Goal: Check status: Check status

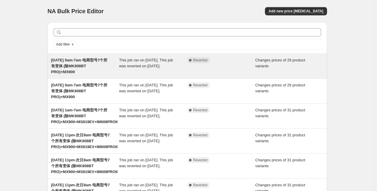
click at [78, 63] on span "[DATE] 0am-7am 电商型号7个所有变体 (除MK808BT PRO)+MX900" at bounding box center [79, 66] width 56 height 16
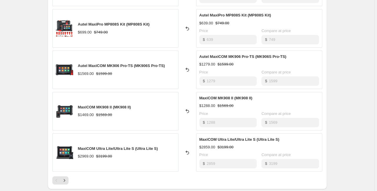
scroll to position [295, 0]
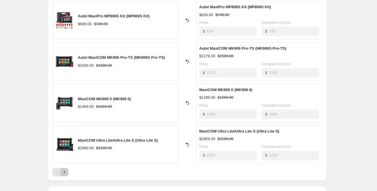
click at [64, 171] on icon "Next" at bounding box center [64, 172] width 6 height 6
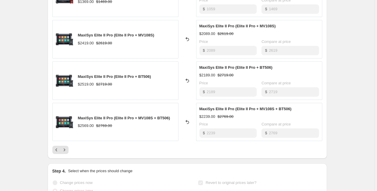
scroll to position [319, 0]
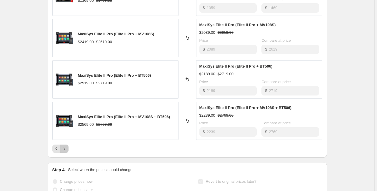
click at [66, 147] on icon "Next" at bounding box center [64, 149] width 6 height 6
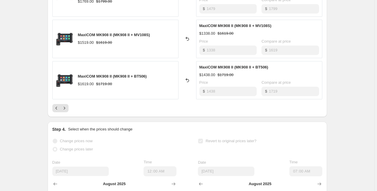
scroll to position [366, 0]
click at [67, 107] on icon "Next" at bounding box center [64, 108] width 6 height 6
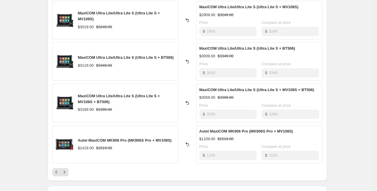
scroll to position [272, 0]
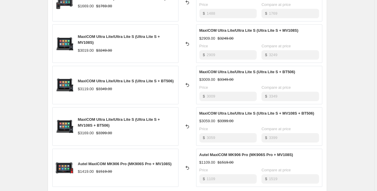
click at [338, 74] on div "[DATE] 0am-7am 电商型号7个所有变体 (除MK808BT PRO)+MX900. This page is ready [DATE] 0am-7…" at bounding box center [187, 60] width 374 height 664
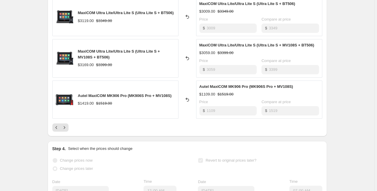
scroll to position [342, 0]
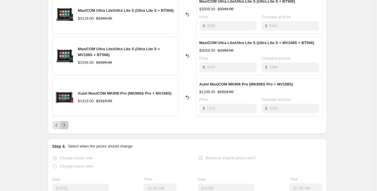
click at [65, 125] on icon "Next" at bounding box center [64, 125] width 6 height 6
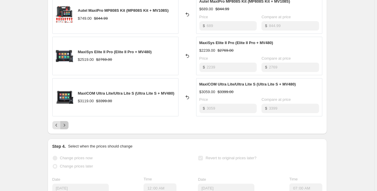
click at [65, 126] on icon "Next" at bounding box center [64, 125] width 1 height 3
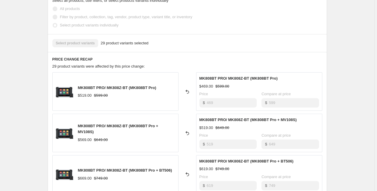
scroll to position [178, 0]
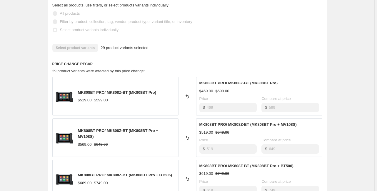
click at [341, 87] on div "[DATE] 0am-7am 电商型号7个所有变体 (除MK808BT PRO)+MX900. This page is ready [DATE] 0am-7…" at bounding box center [187, 133] width 374 height 623
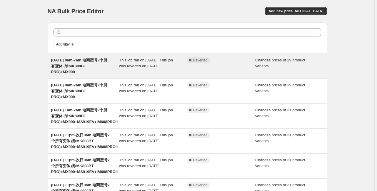
click at [79, 66] on span "[DATE] 0am-7am 电商型号7个所有变体 (除MK808BT PRO)+MX900" at bounding box center [79, 66] width 56 height 16
